Goal: Task Accomplishment & Management: Manage account settings

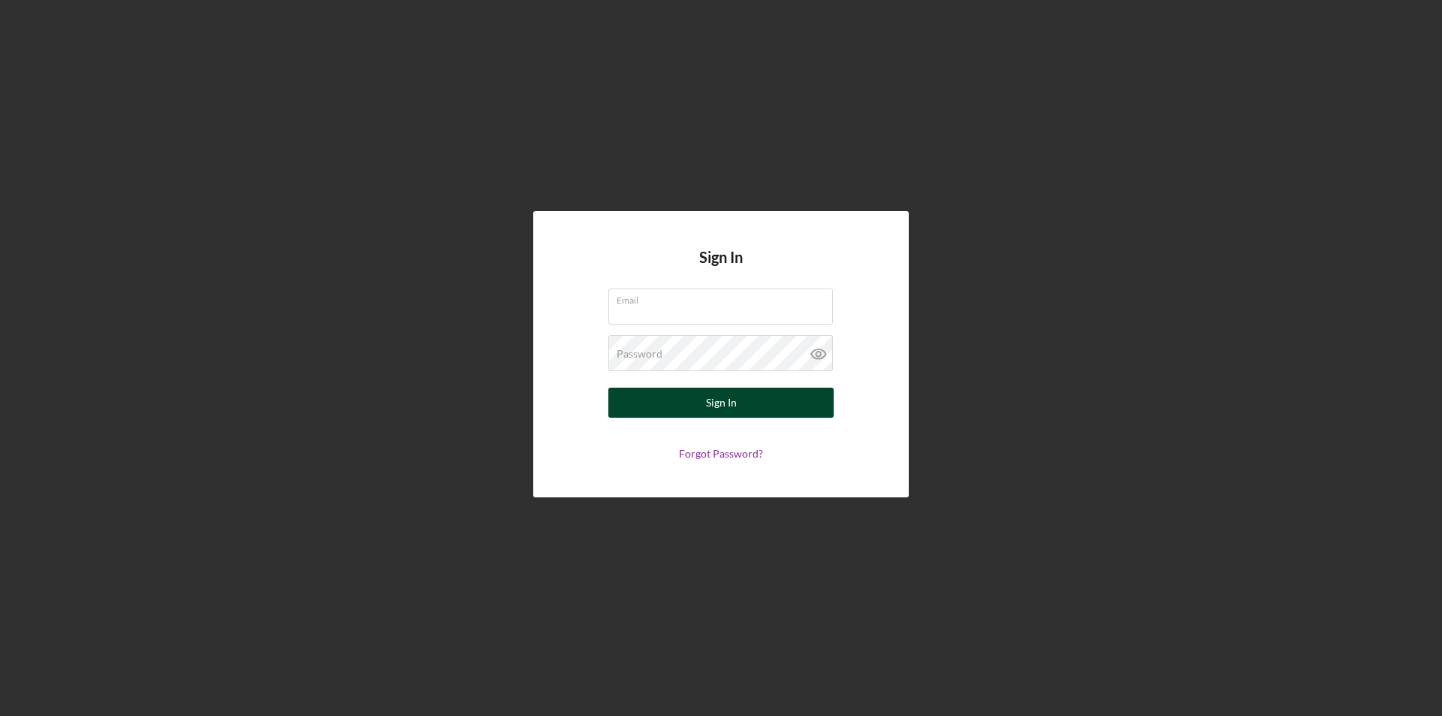
type input "[EMAIL_ADDRESS][DOMAIN_NAME]"
click at [712, 407] on div "Sign In" at bounding box center [721, 402] width 31 height 30
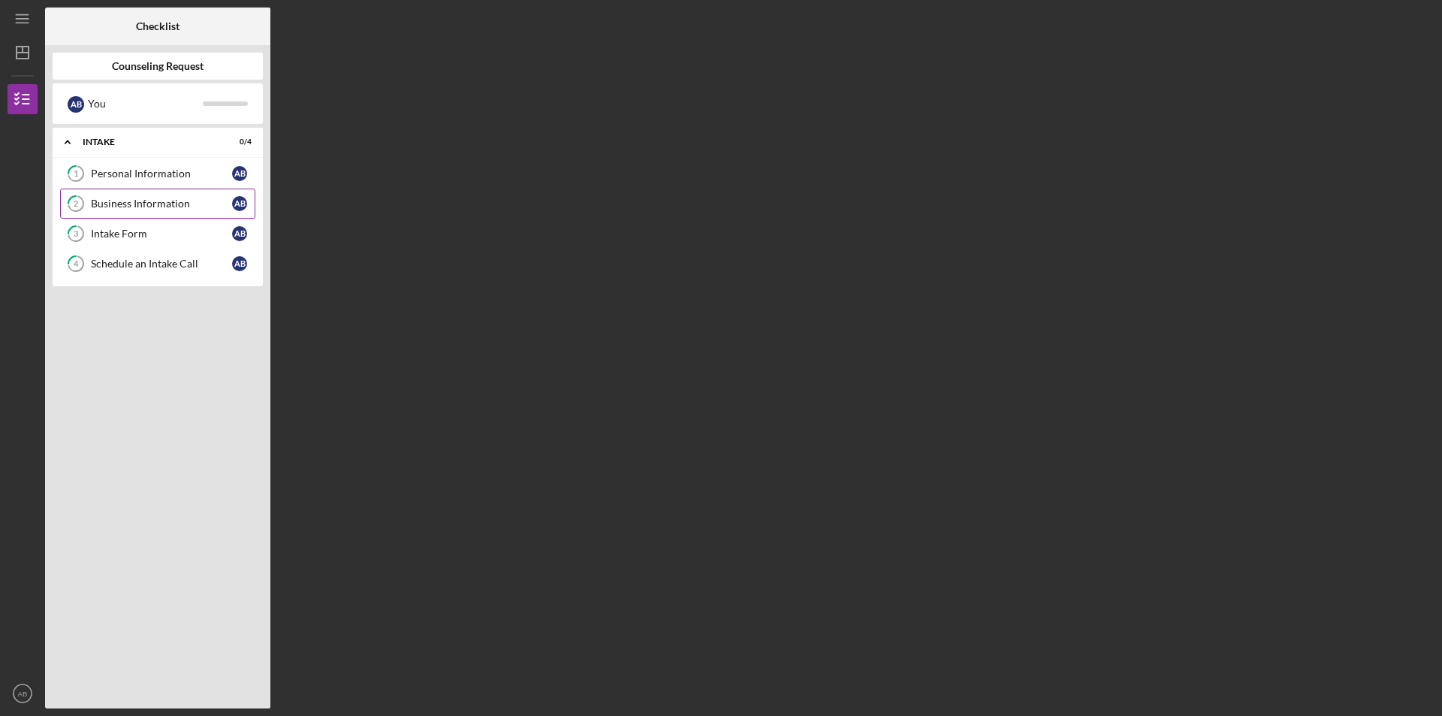
click at [125, 202] on div "Business Information" at bounding box center [161, 203] width 141 height 12
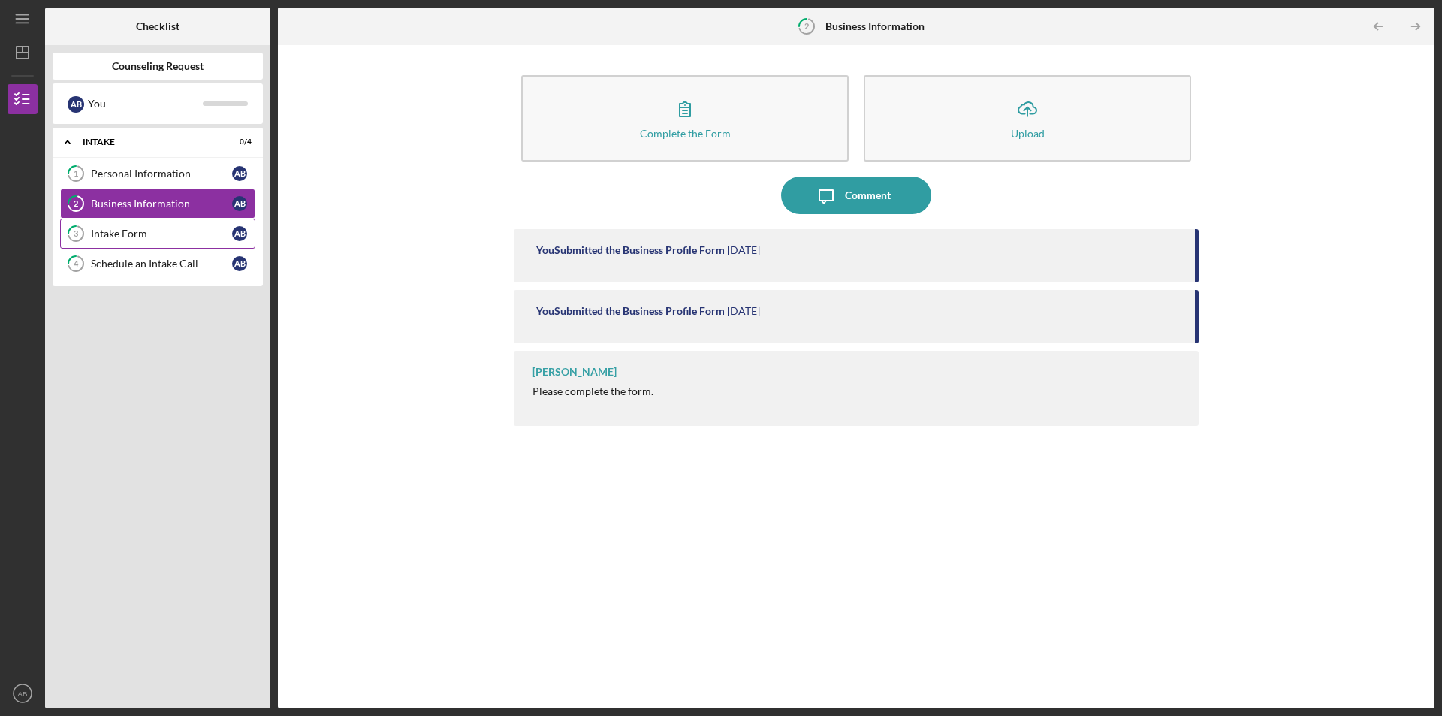
click at [147, 234] on div "Intake Form" at bounding box center [161, 234] width 141 height 12
